Goal: Task Accomplishment & Management: Manage account settings

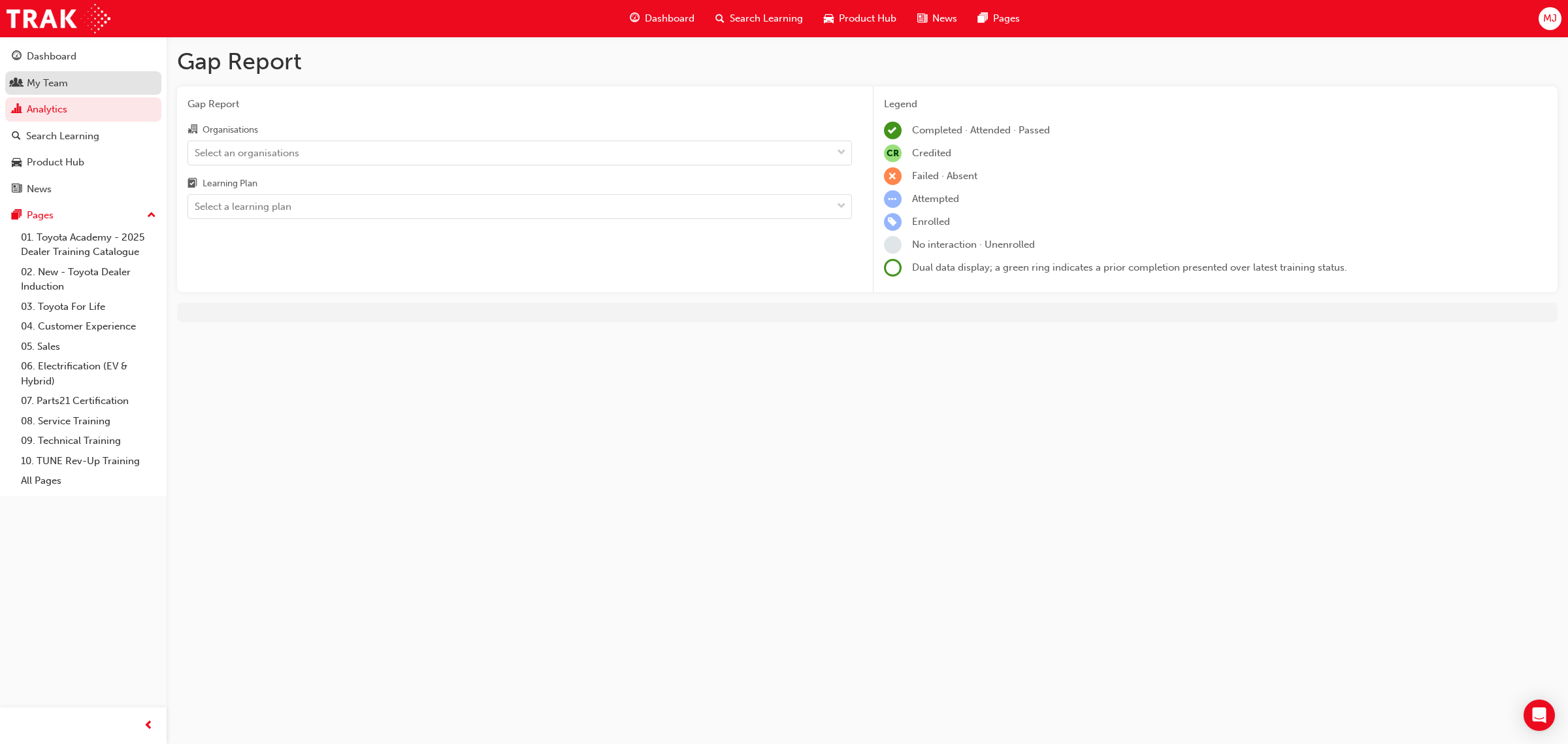
click at [52, 80] on div "My Team" at bounding box center [48, 83] width 41 height 15
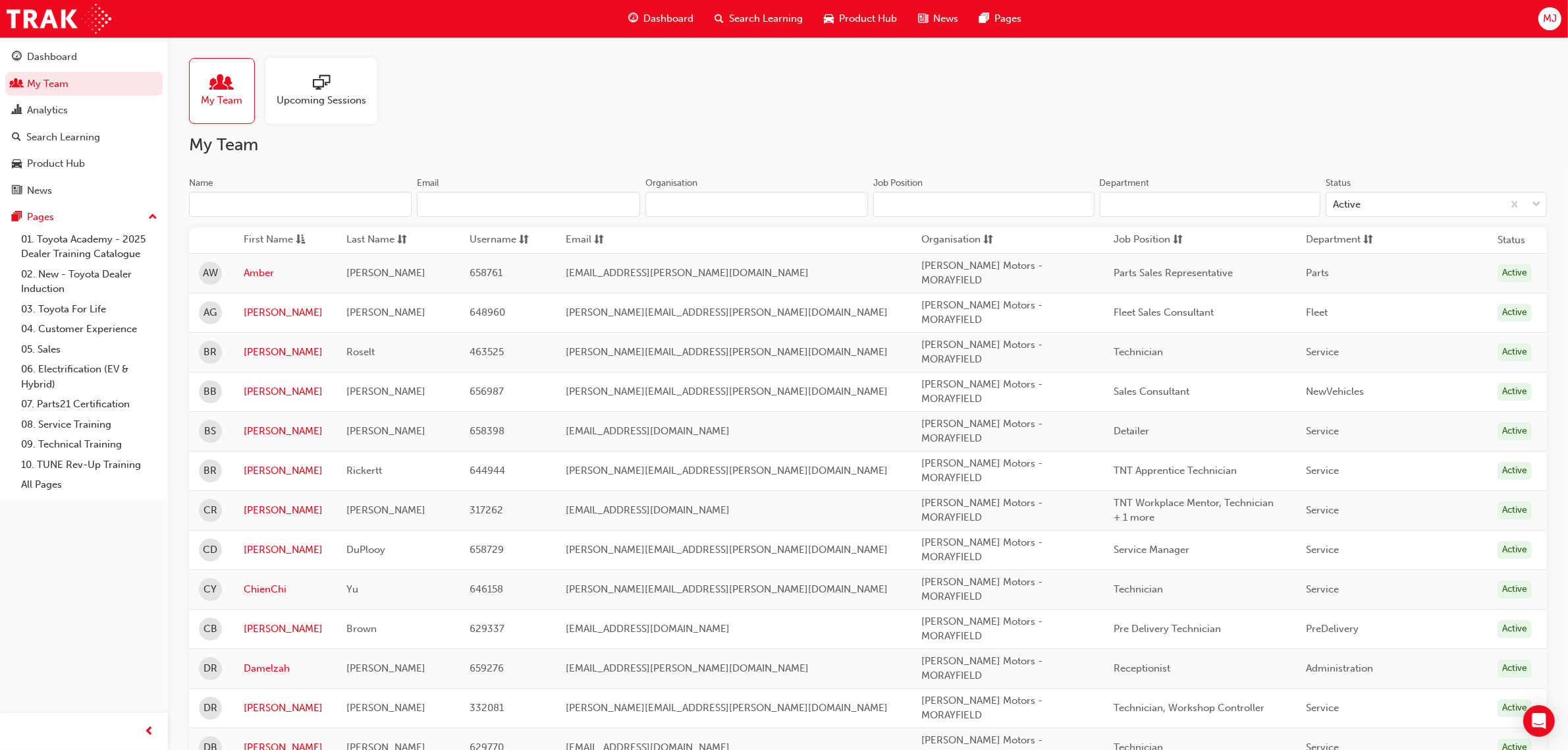
drag, startPoint x: 273, startPoint y: 191, endPoint x: 298, endPoint y: 188, distance: 25.2
click at [280, 195] on label "Name" at bounding box center [301, 197] width 223 height 41
click at [308, 201] on input "Name" at bounding box center [301, 204] width 223 height 25
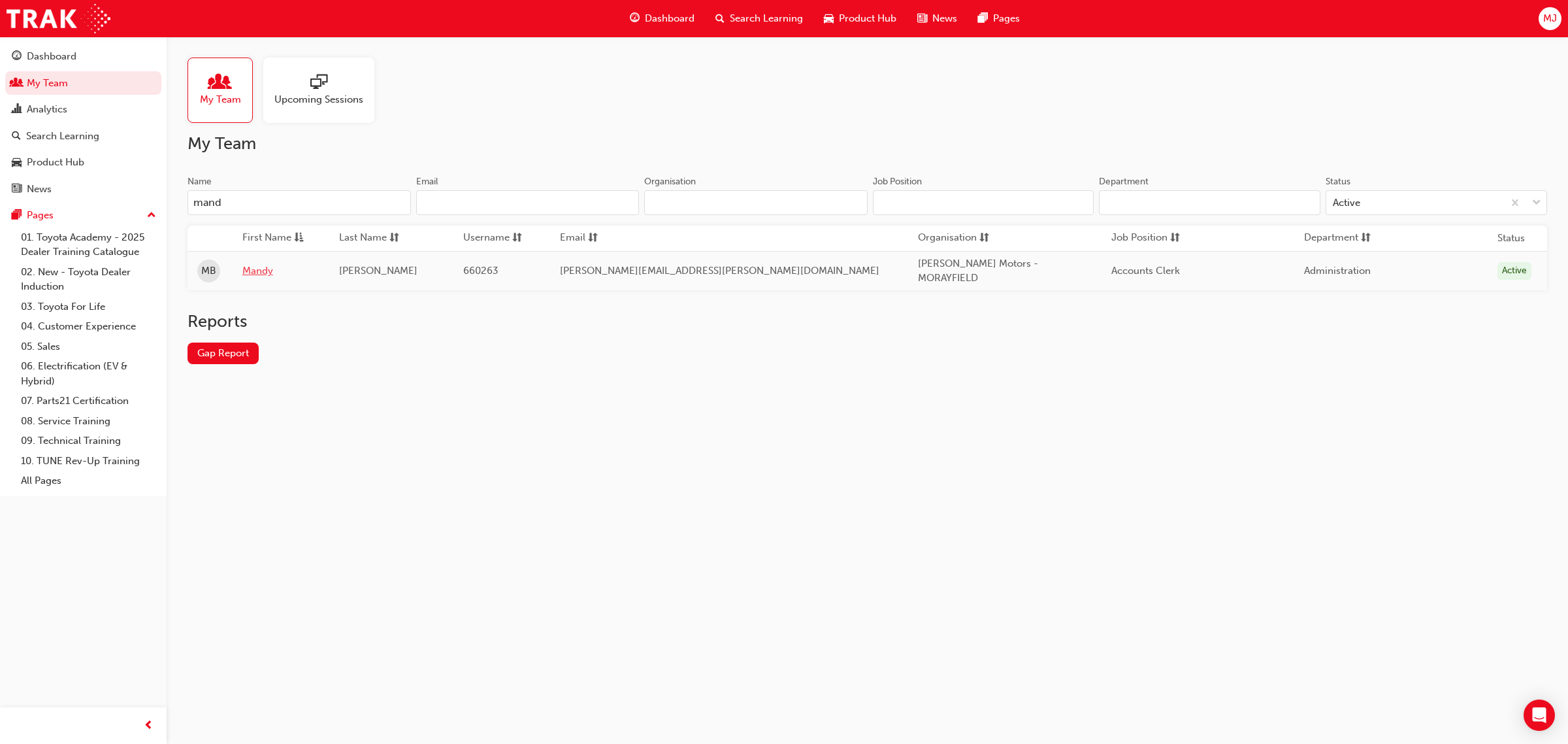
type input "mand"
click at [268, 272] on link "Mandy" at bounding box center [280, 271] width 77 height 15
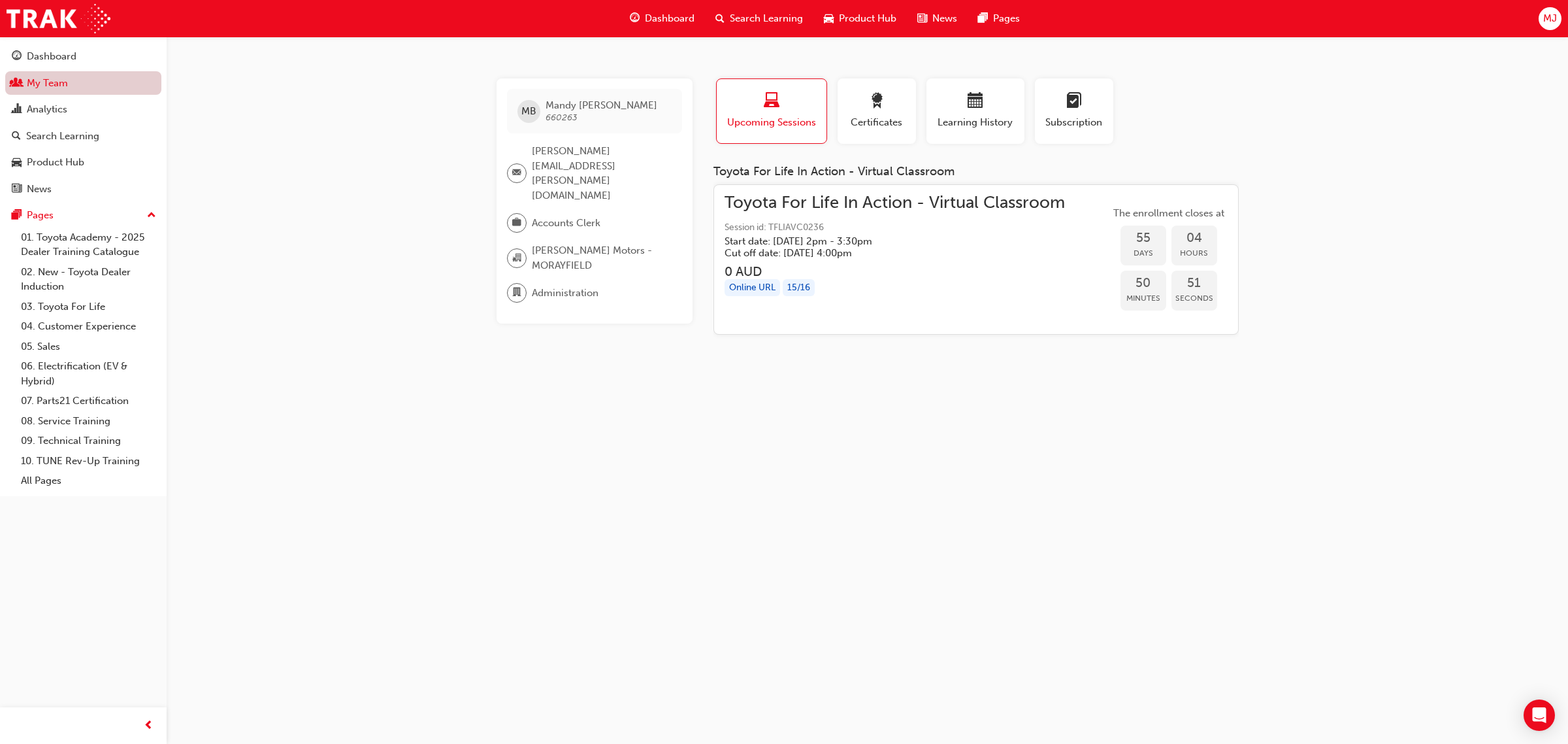
click at [41, 87] on link "My Team" at bounding box center [83, 83] width 156 height 24
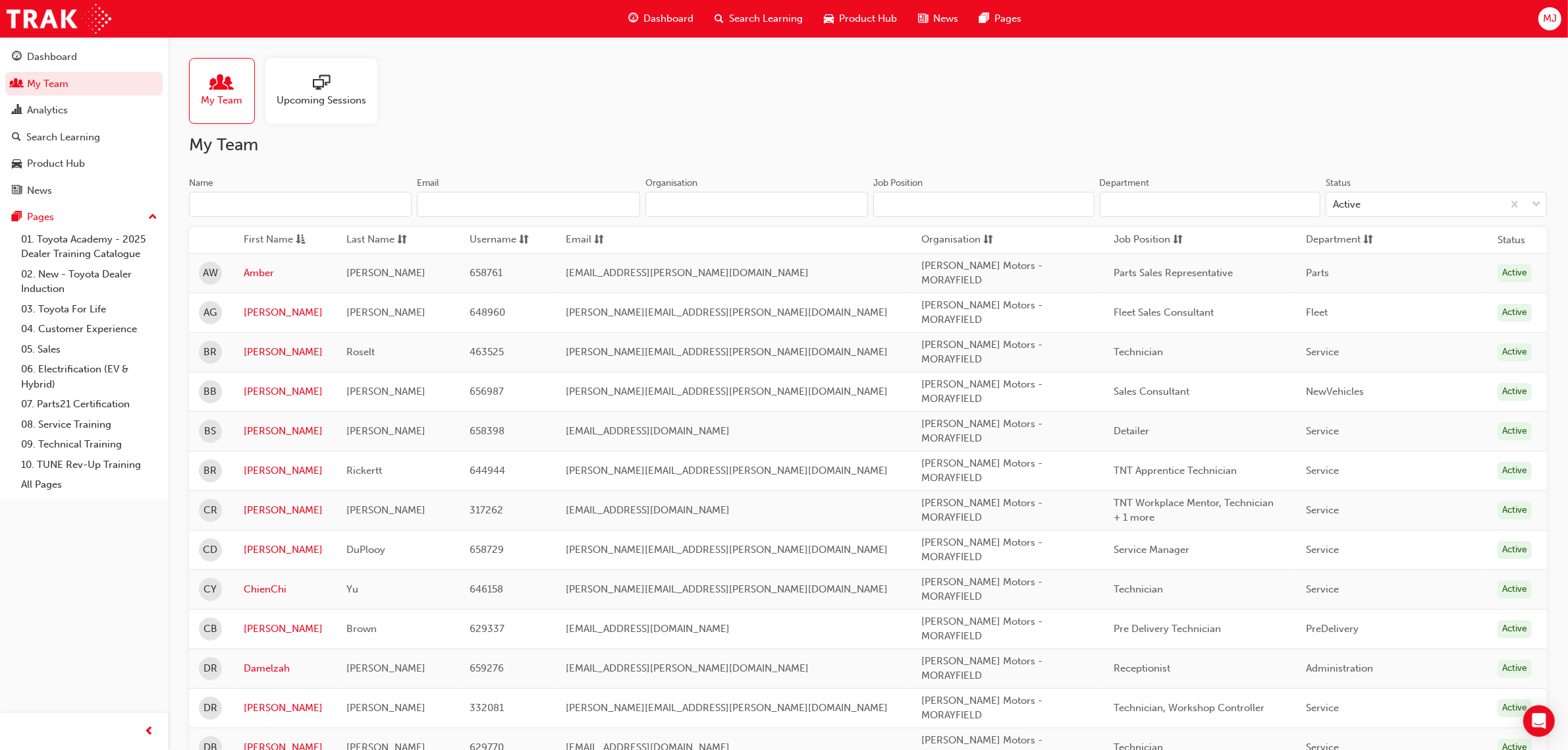
drag, startPoint x: 377, startPoint y: 207, endPoint x: 386, endPoint y: 205, distance: 9.2
click at [377, 207] on input "Name" at bounding box center [301, 204] width 223 height 25
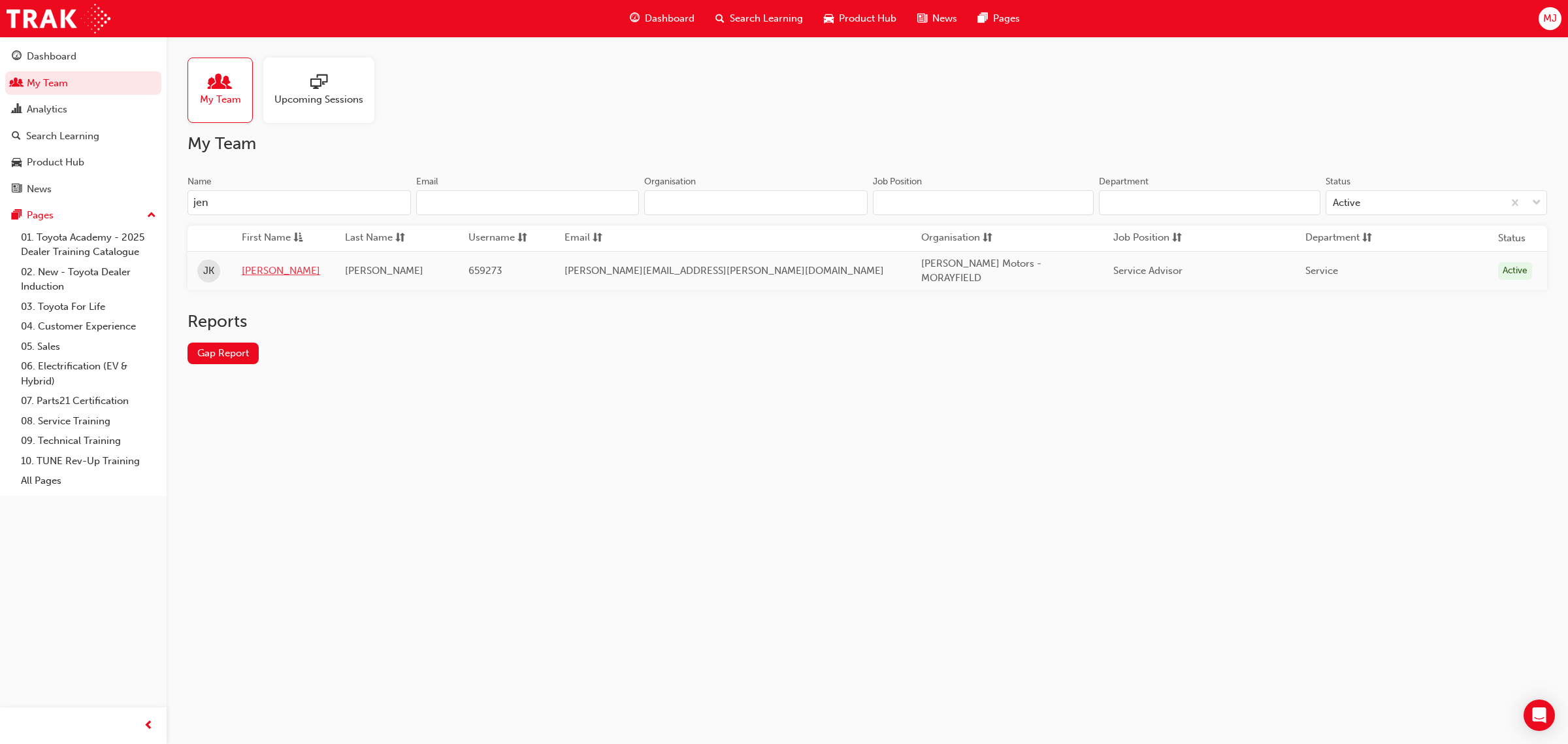
type input "jen"
click at [272, 269] on link "[PERSON_NAME]" at bounding box center [283, 271] width 83 height 15
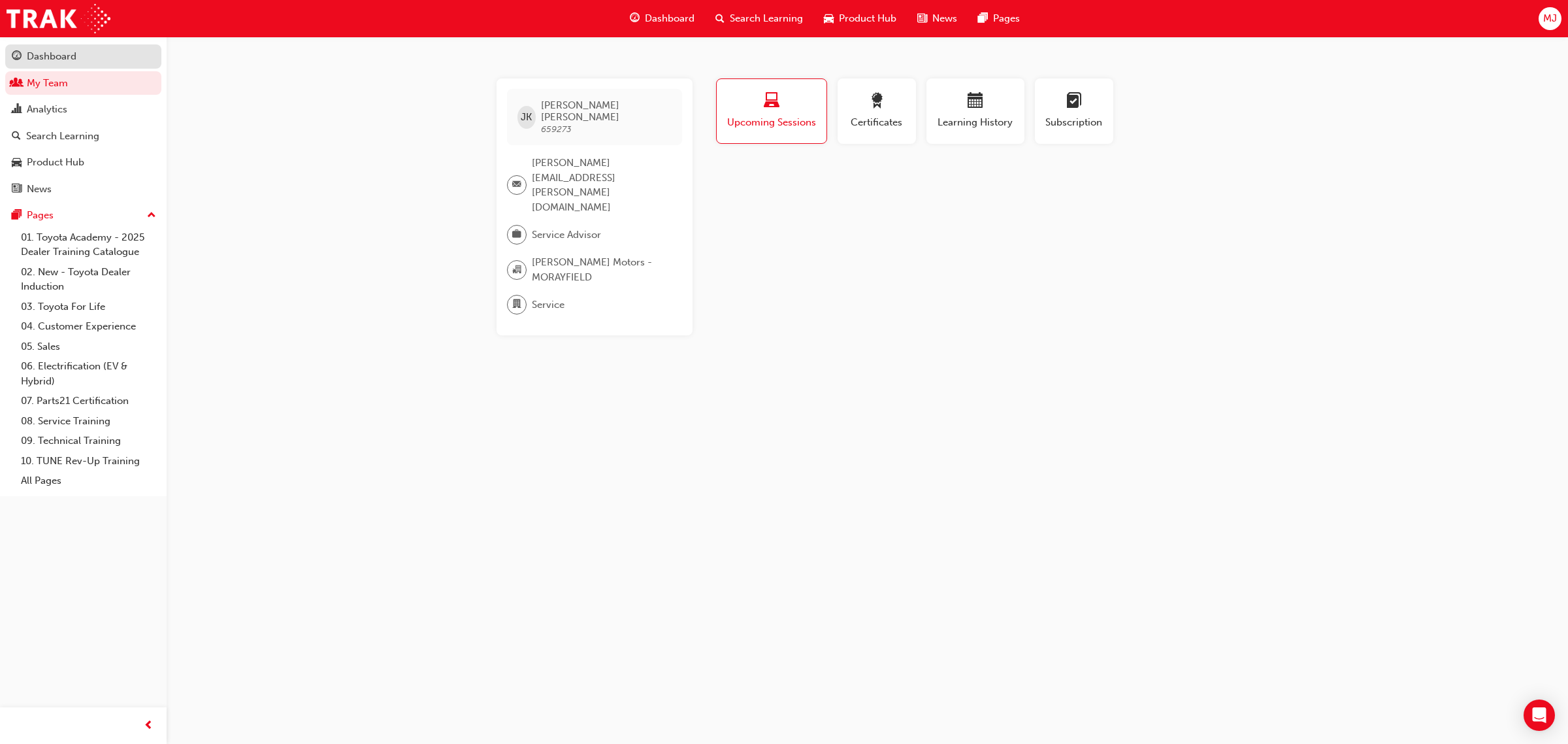
click at [59, 60] on div "Dashboard" at bounding box center [52, 57] width 49 height 15
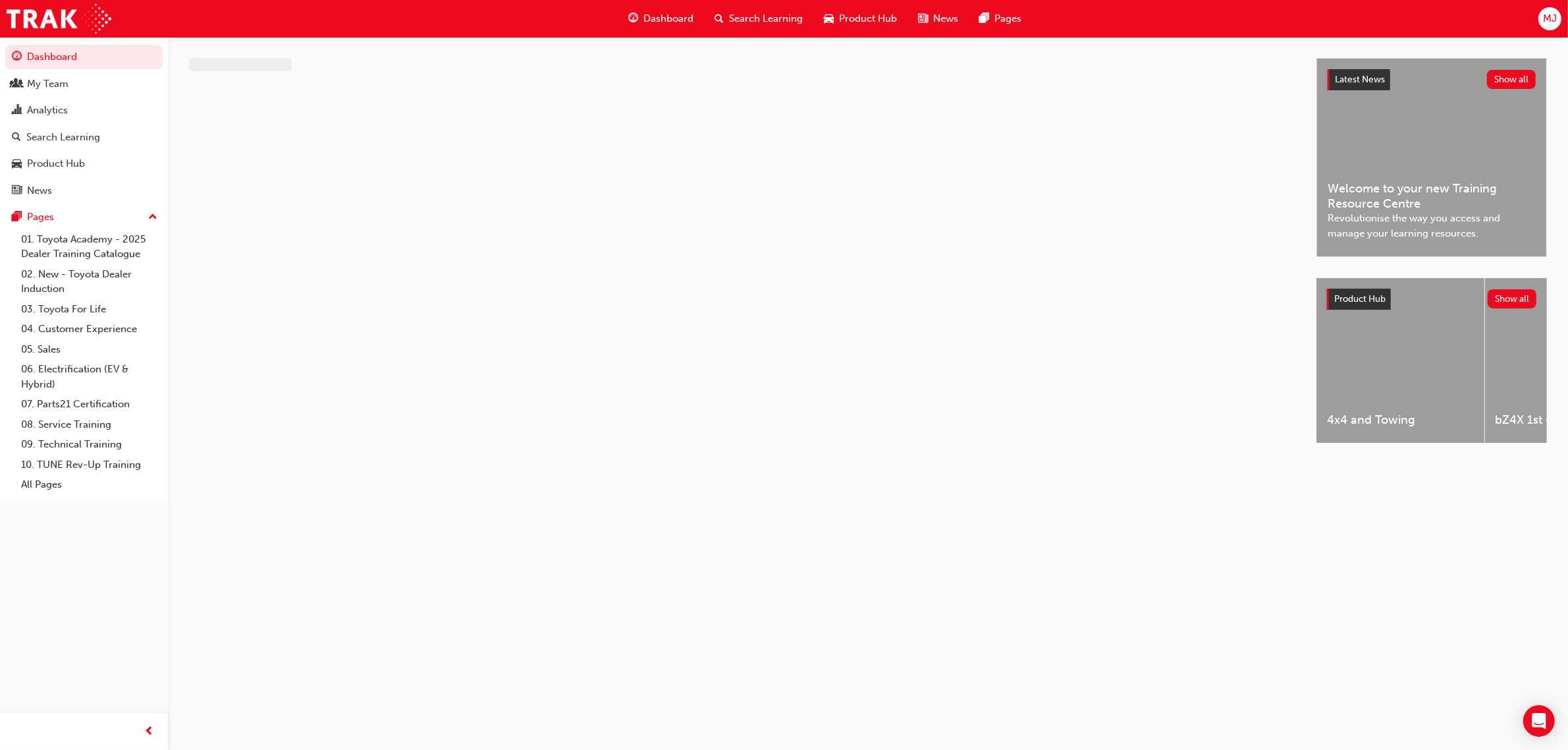
click at [739, 15] on span "Search Learning" at bounding box center [766, 19] width 74 height 15
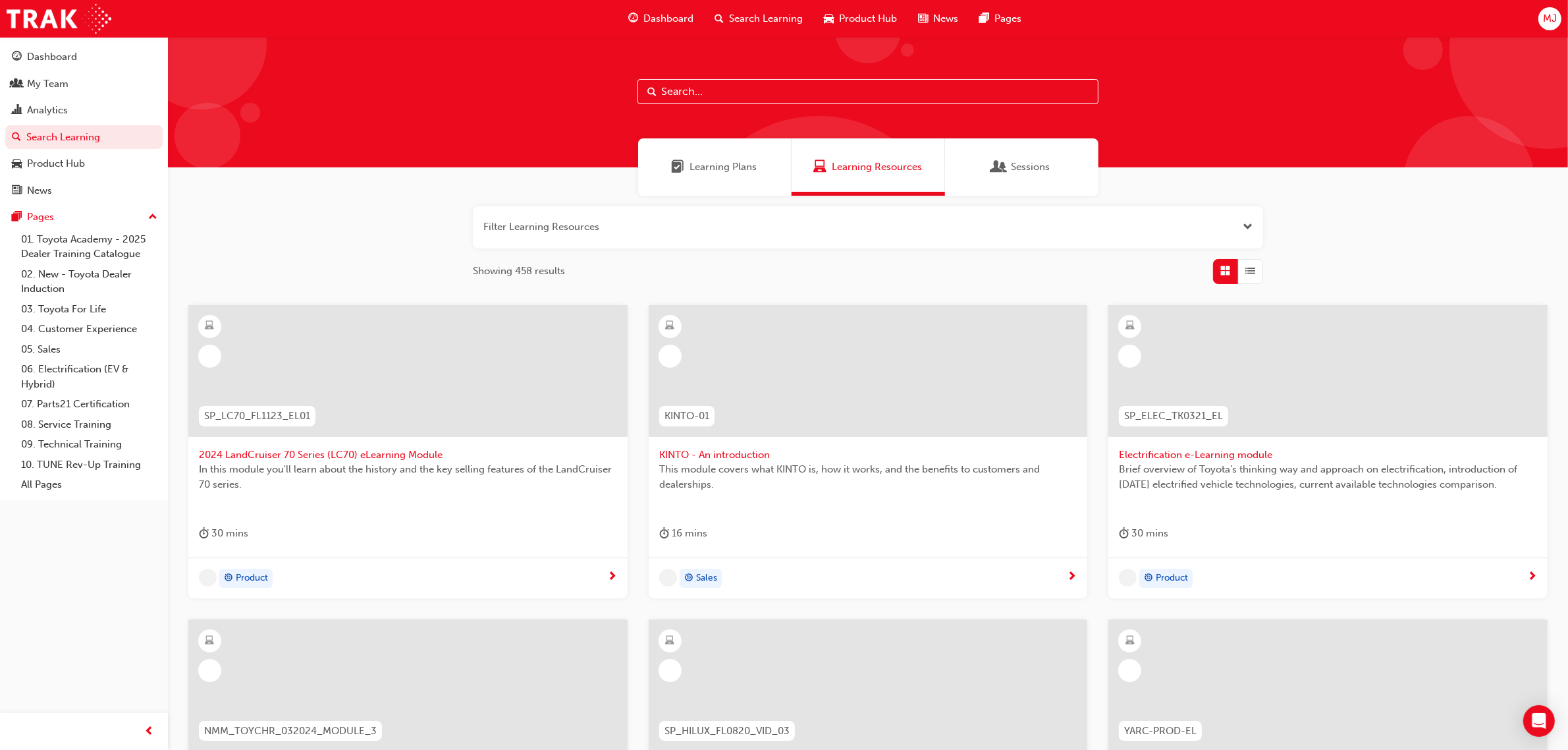
click at [789, 89] on input "text" at bounding box center [868, 91] width 461 height 25
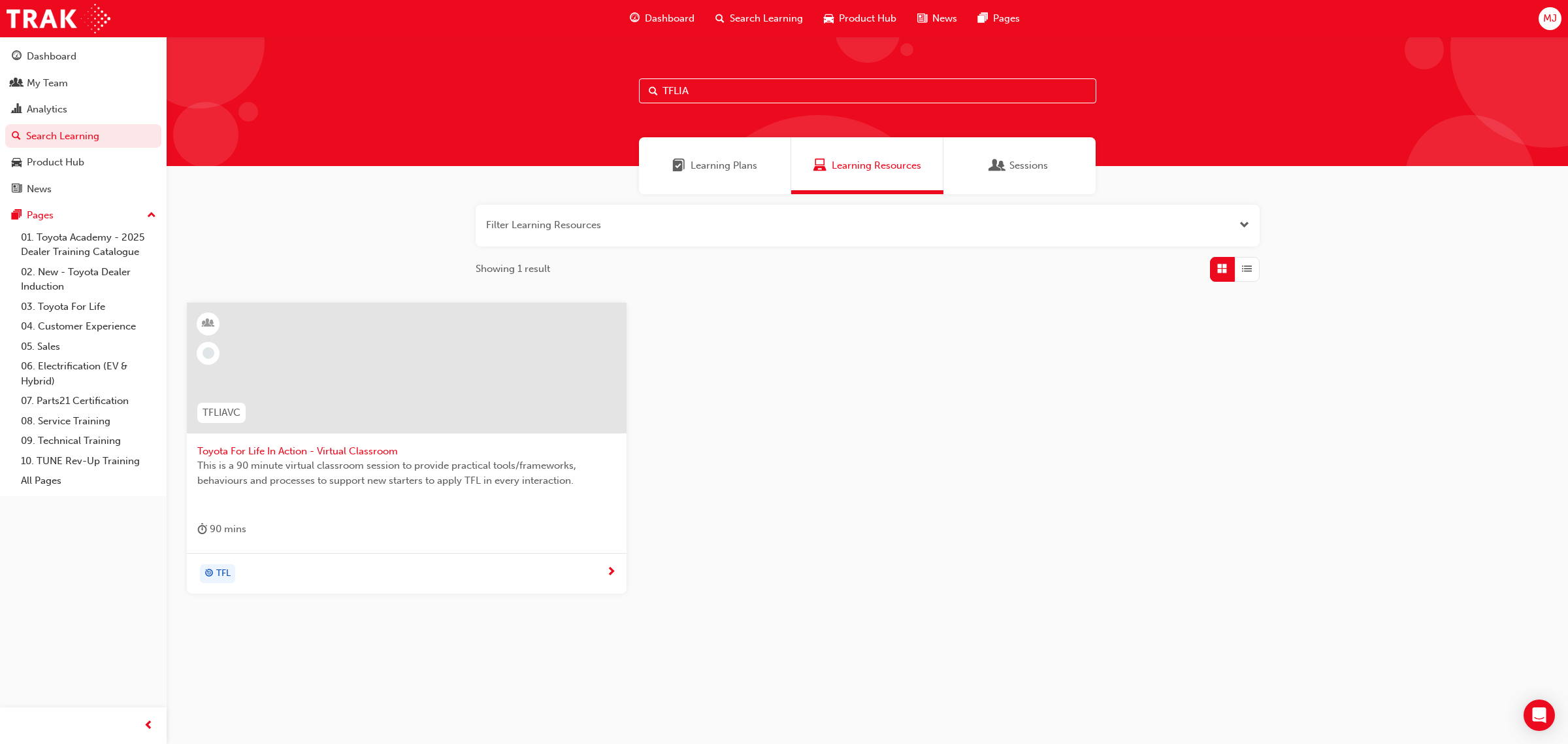
type input "TFLIA"
click at [433, 367] on div at bounding box center [406, 368] width 439 height 131
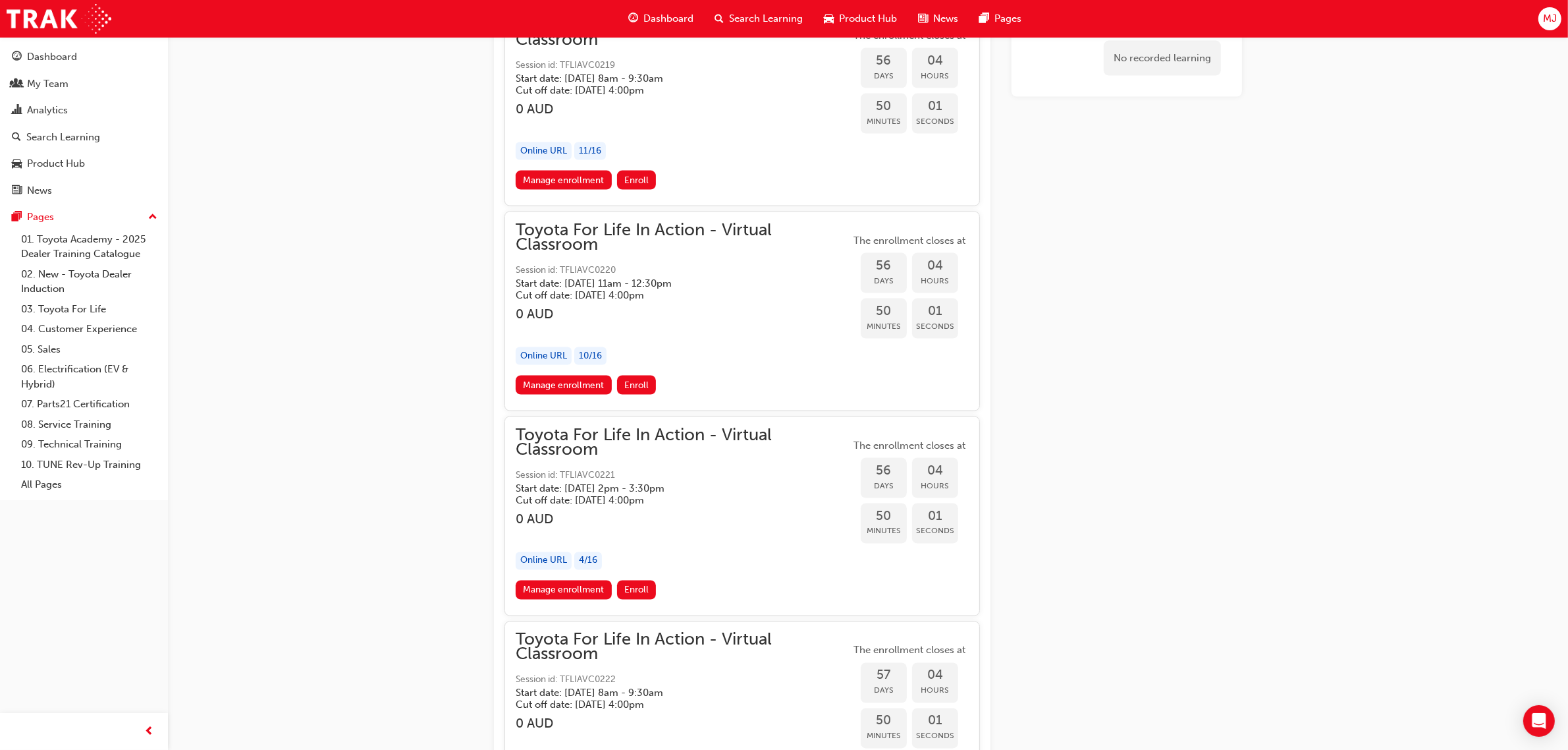
scroll to position [15143, 0]
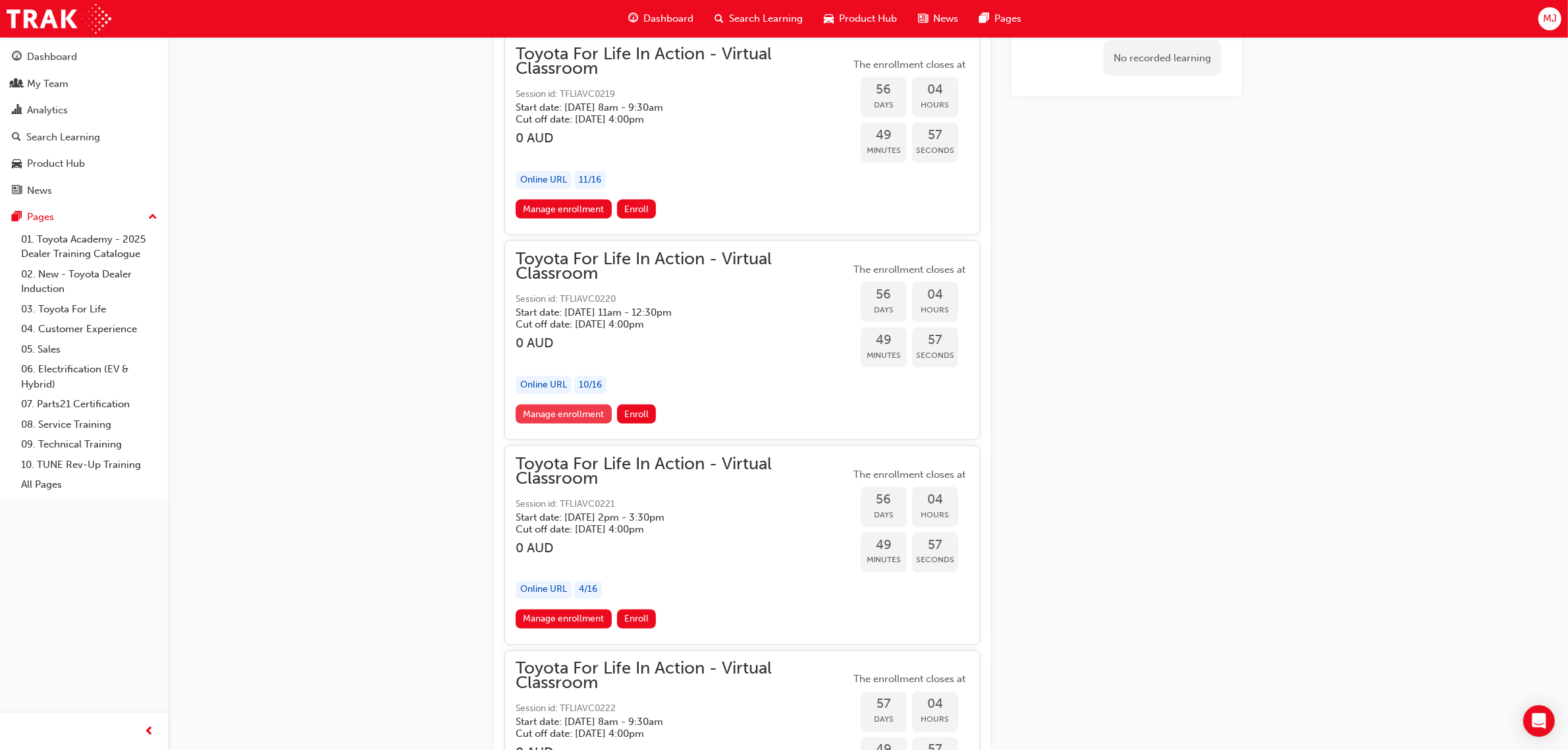
click at [579, 405] on link "Manage enrollment" at bounding box center [564, 414] width 96 height 19
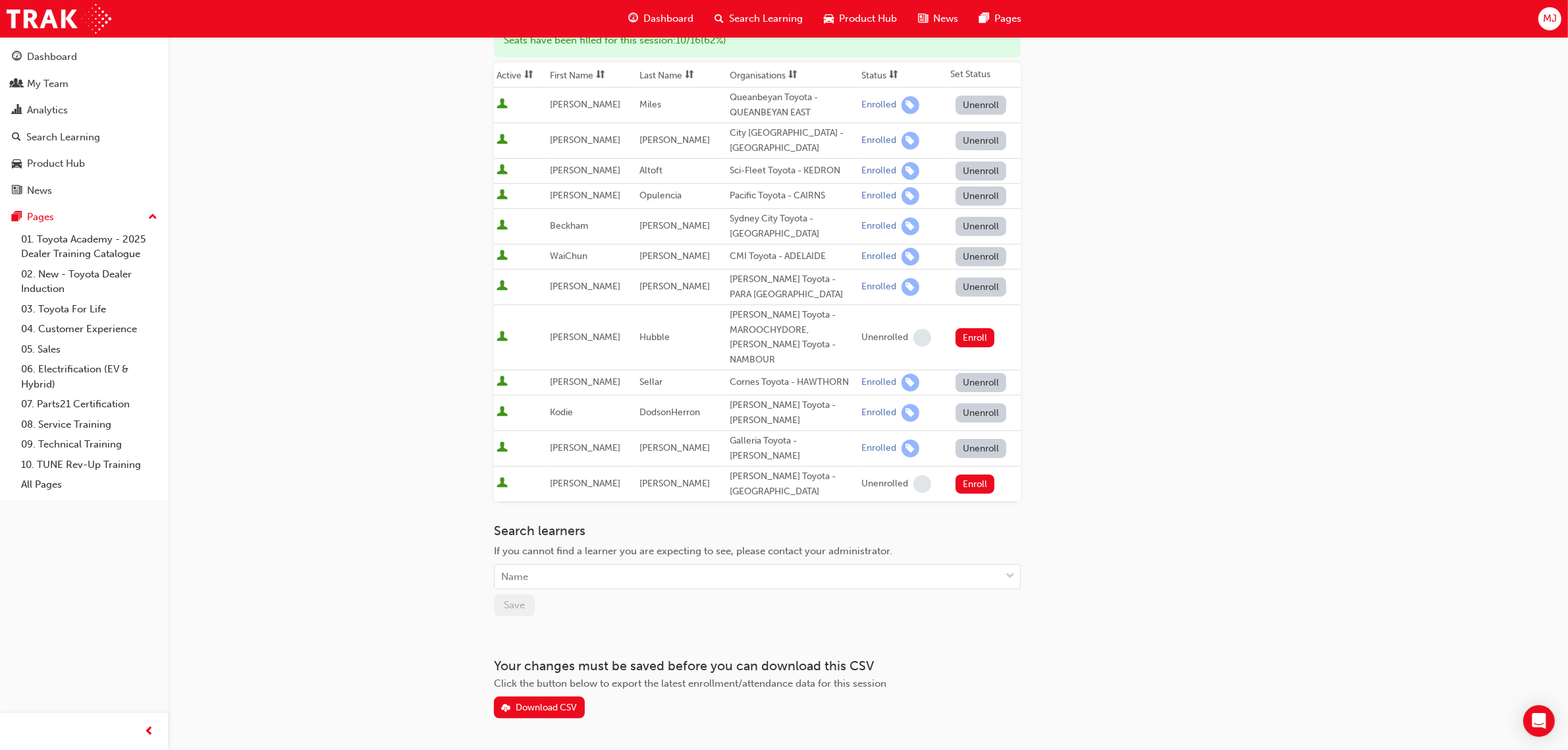
scroll to position [192, 0]
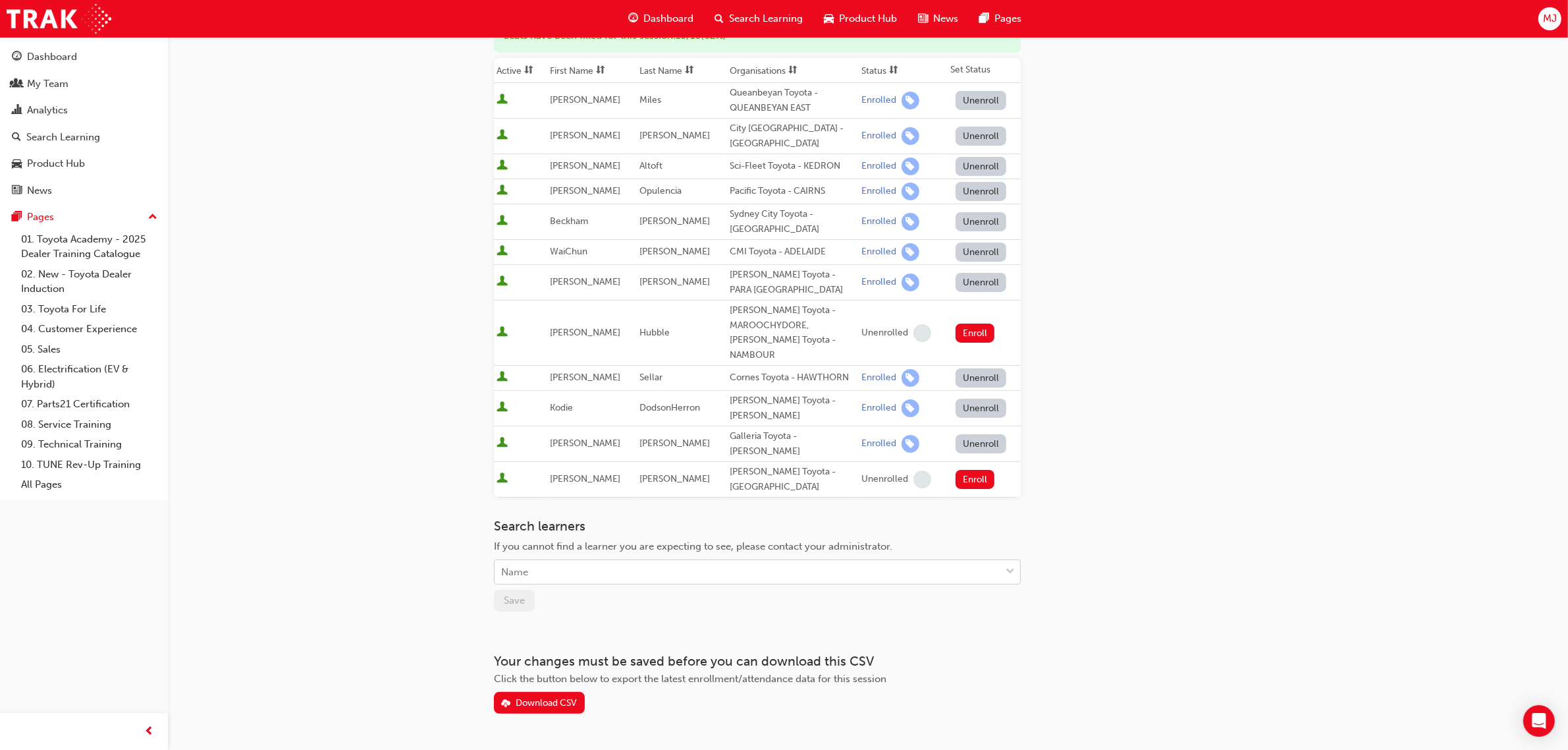
click at [617, 561] on div "Name" at bounding box center [747, 572] width 506 height 23
type input "jen"
click at [598, 564] on span "[PERSON_NAME] - [PERSON_NAME] Motors - MORAYFIELD" at bounding box center [638, 568] width 273 height 12
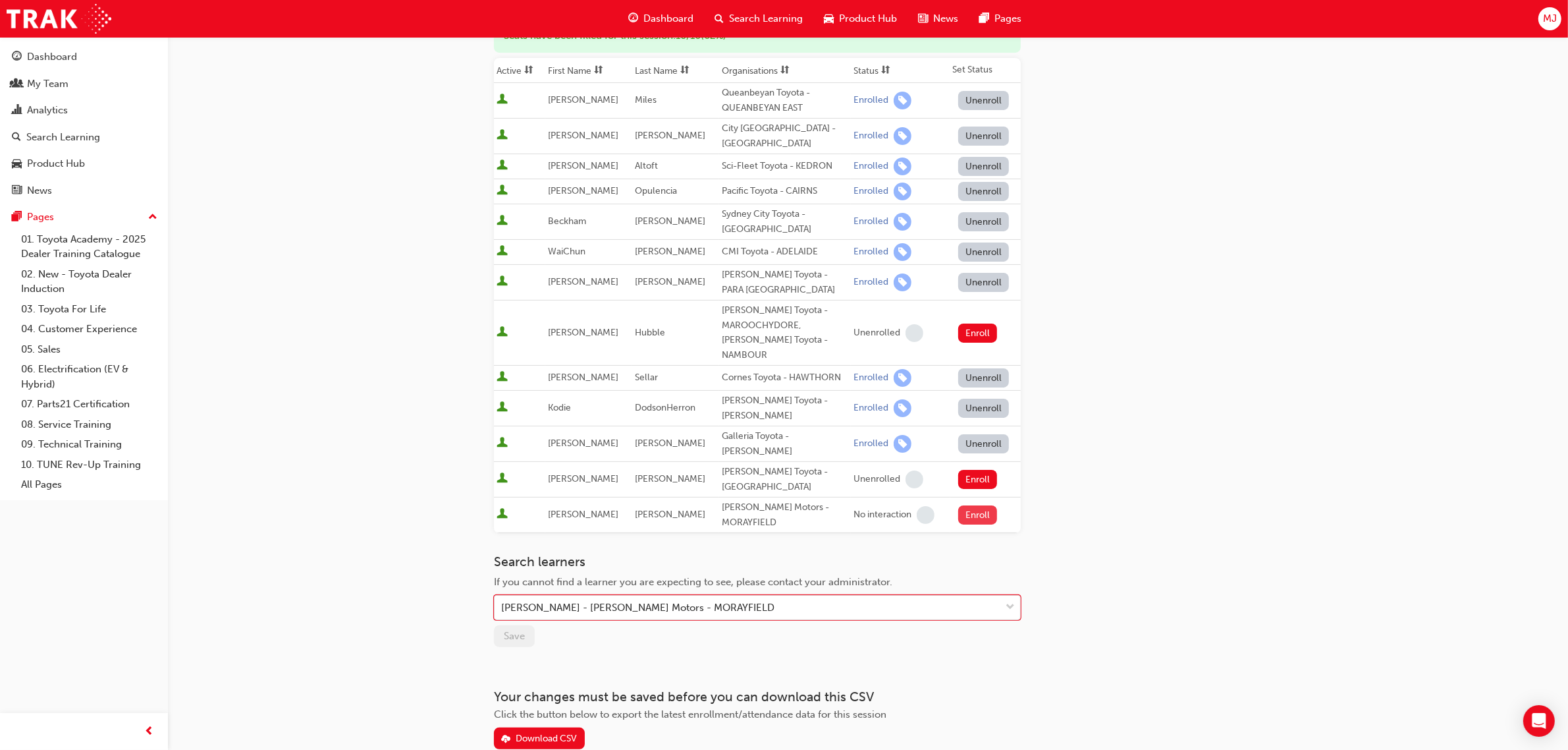
click at [977, 506] on button "Enroll" at bounding box center [979, 515] width 39 height 19
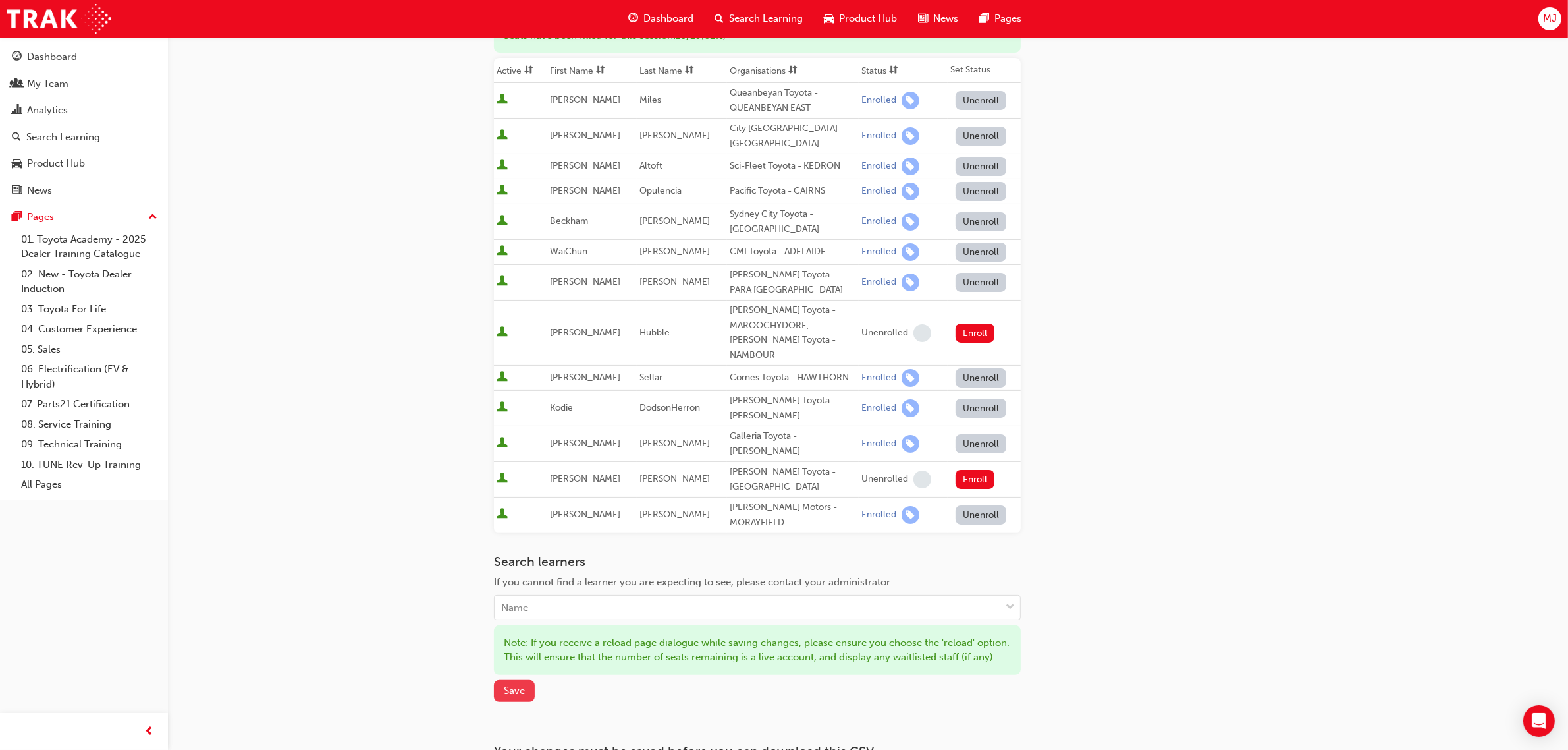
click at [506, 685] on span "Save" at bounding box center [514, 691] width 21 height 12
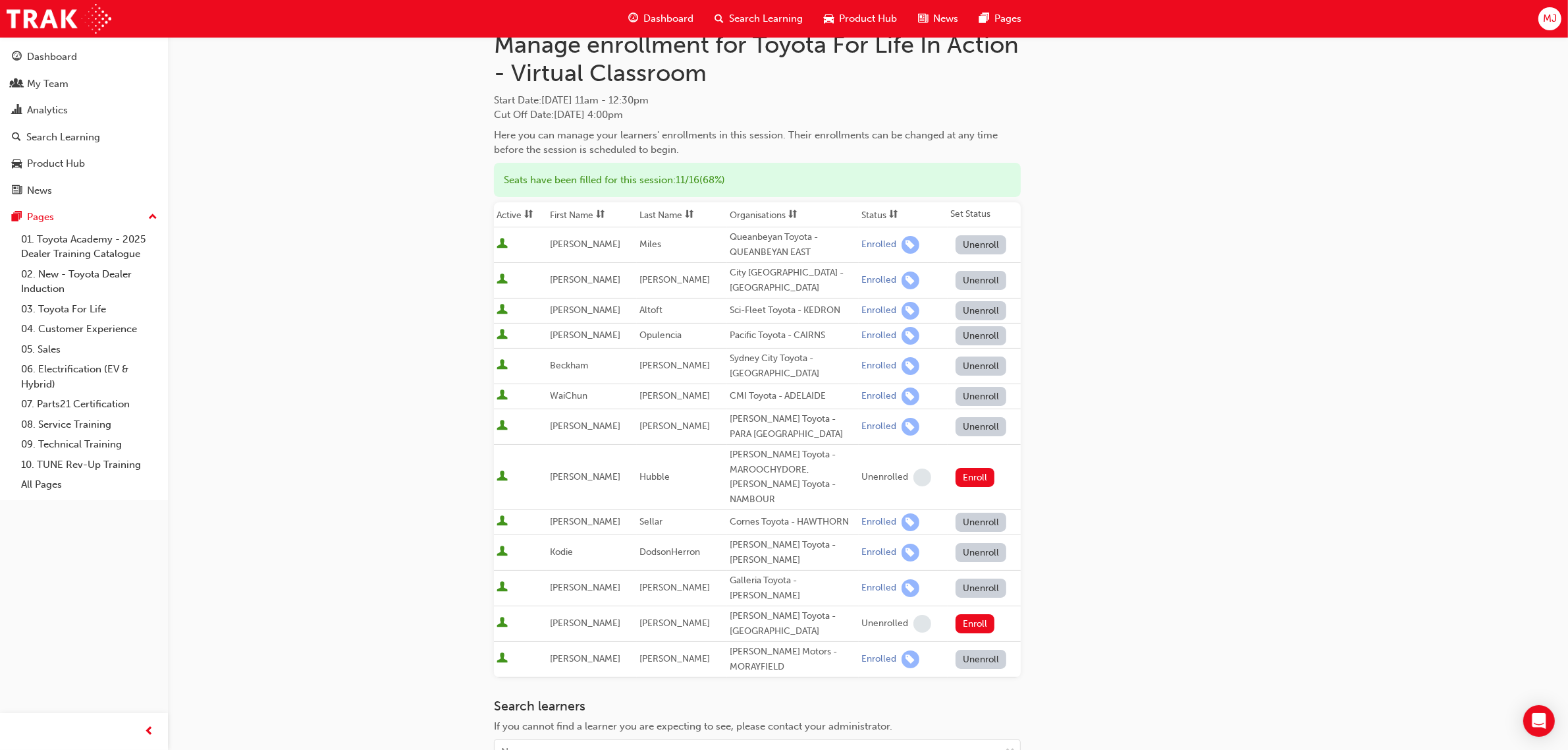
scroll to position [0, 0]
